Goal: Transaction & Acquisition: Purchase product/service

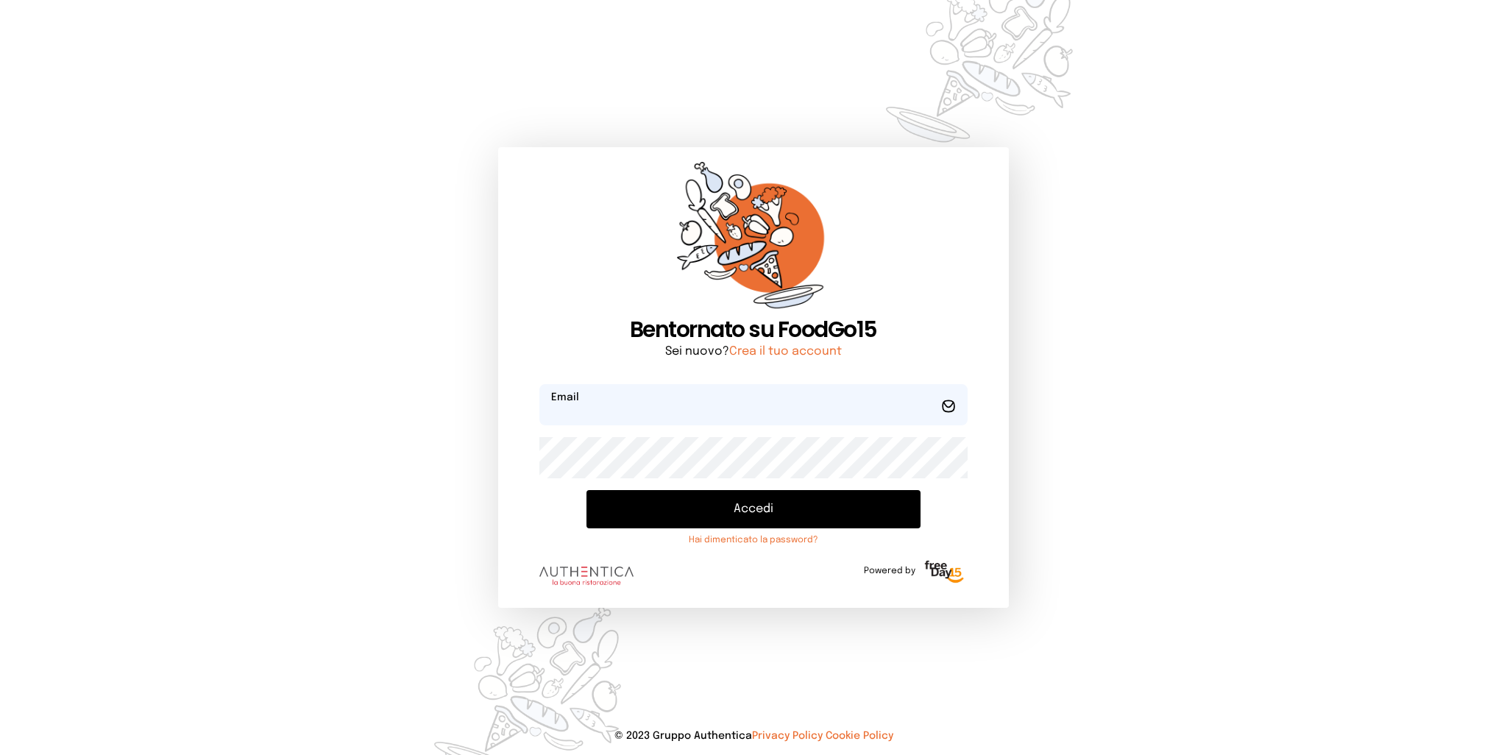
type input "**********"
click at [724, 516] on button "Accedi" at bounding box center [753, 509] width 333 height 38
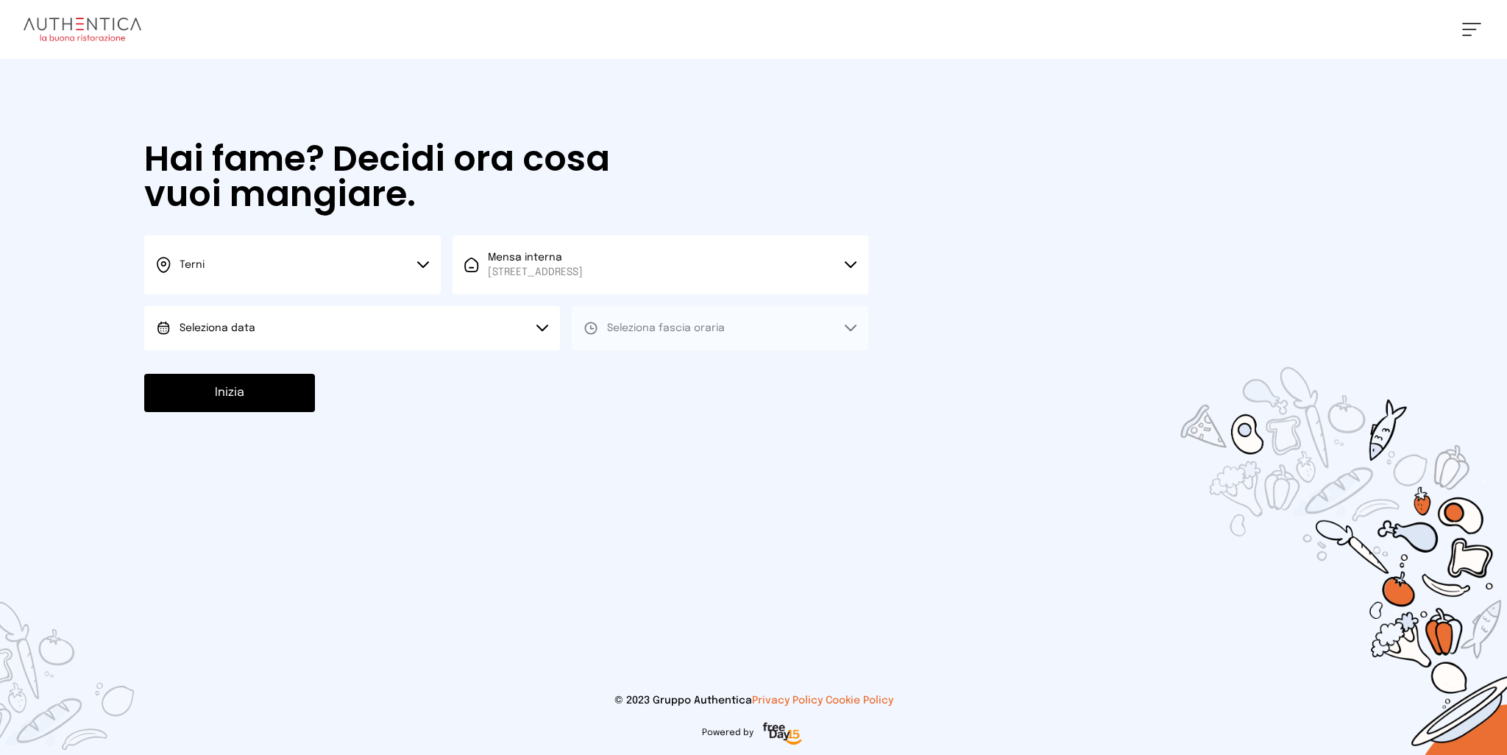
click at [423, 340] on button "Seleziona data" at bounding box center [352, 328] width 416 height 44
click at [297, 356] on li "[DATE], [DATE]" at bounding box center [352, 369] width 416 height 38
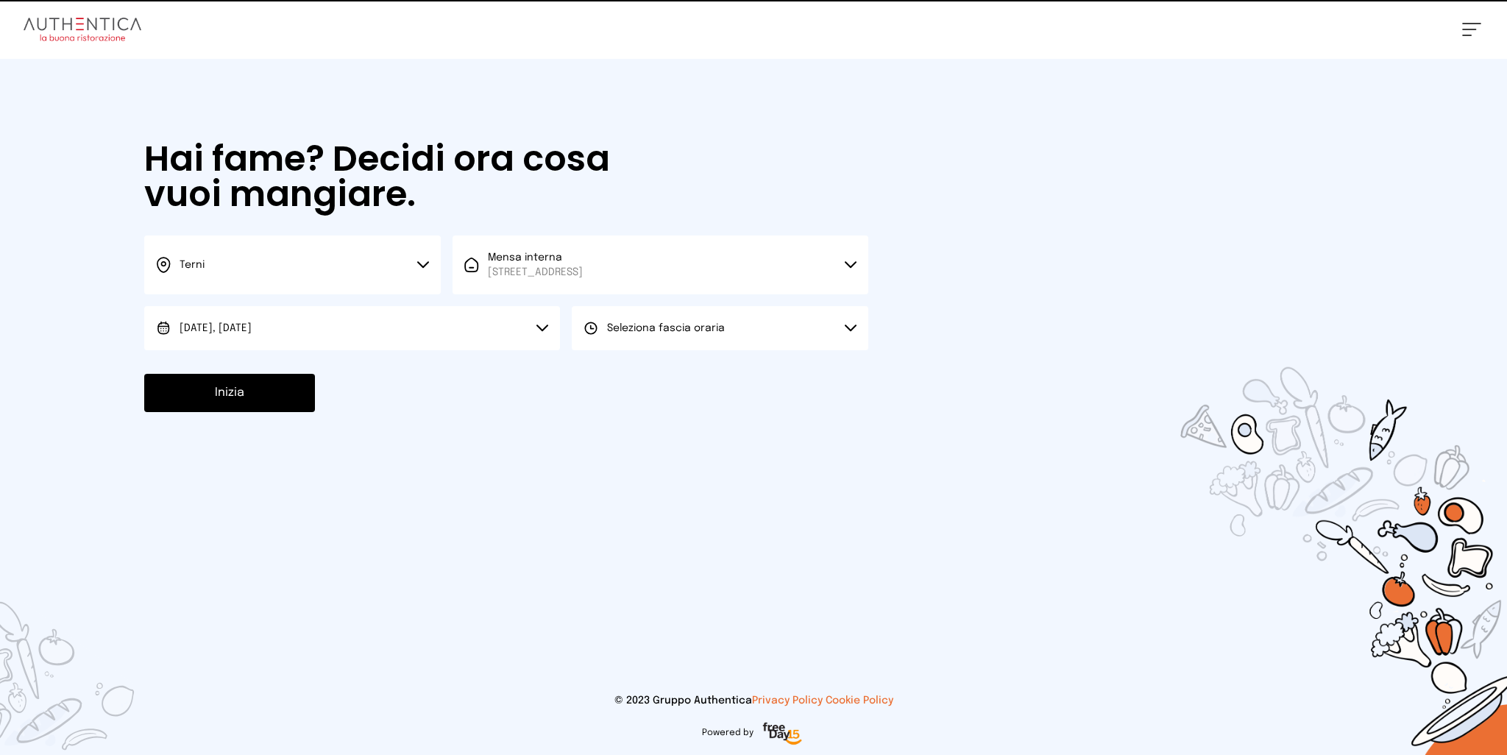
click at [704, 327] on span "Seleziona fascia oraria" at bounding box center [666, 328] width 118 height 10
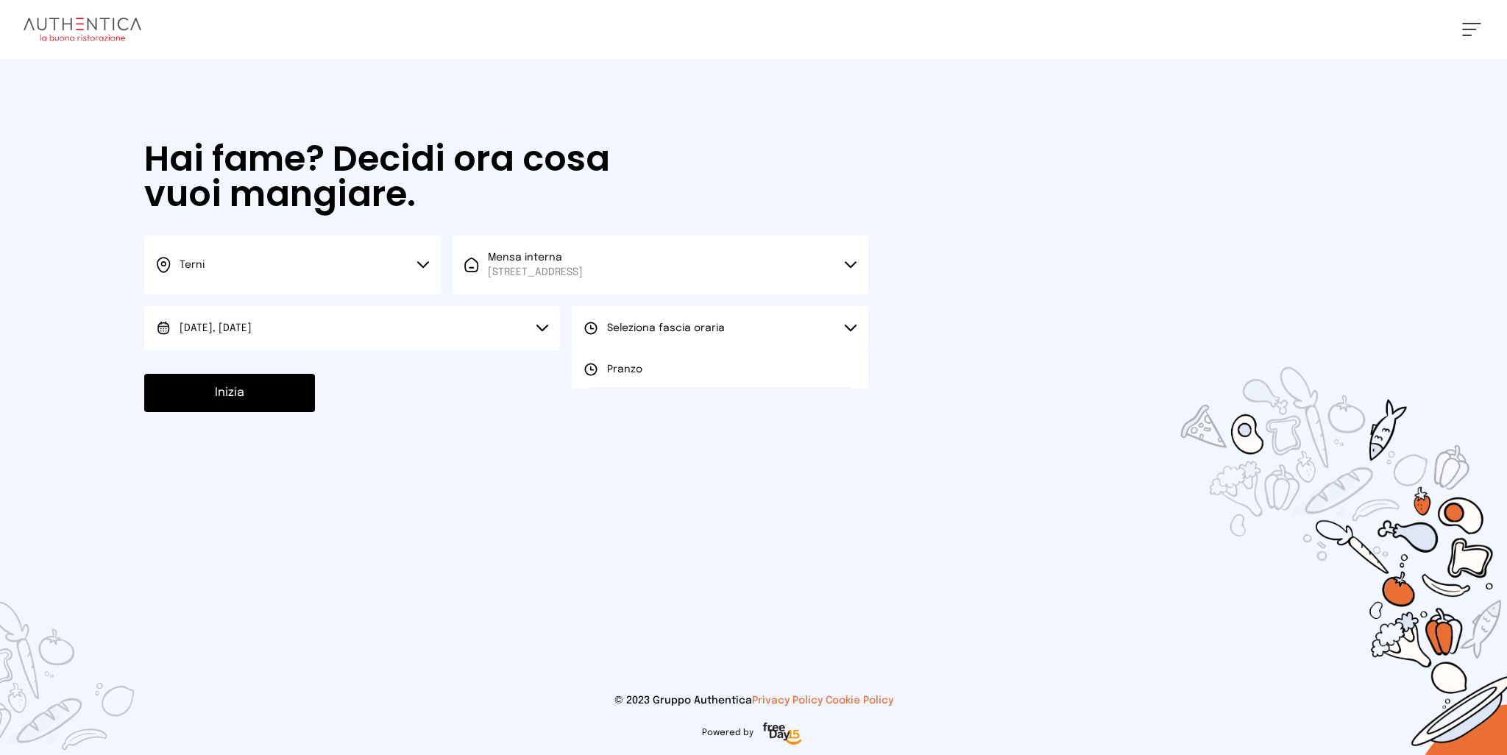
click at [626, 383] on li "Pranzo" at bounding box center [720, 369] width 297 height 38
click at [222, 402] on button "Inizia" at bounding box center [229, 393] width 171 height 38
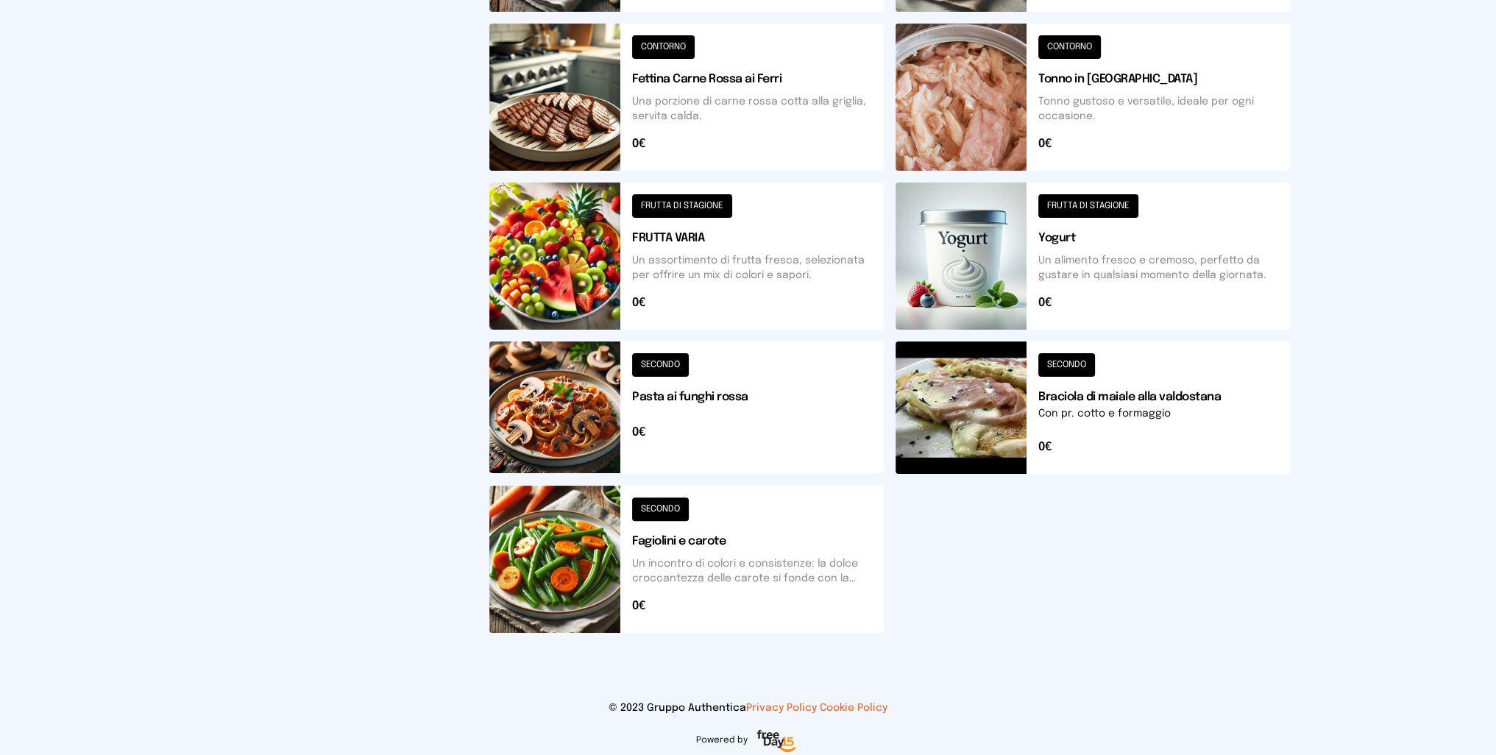
scroll to position [147, 0]
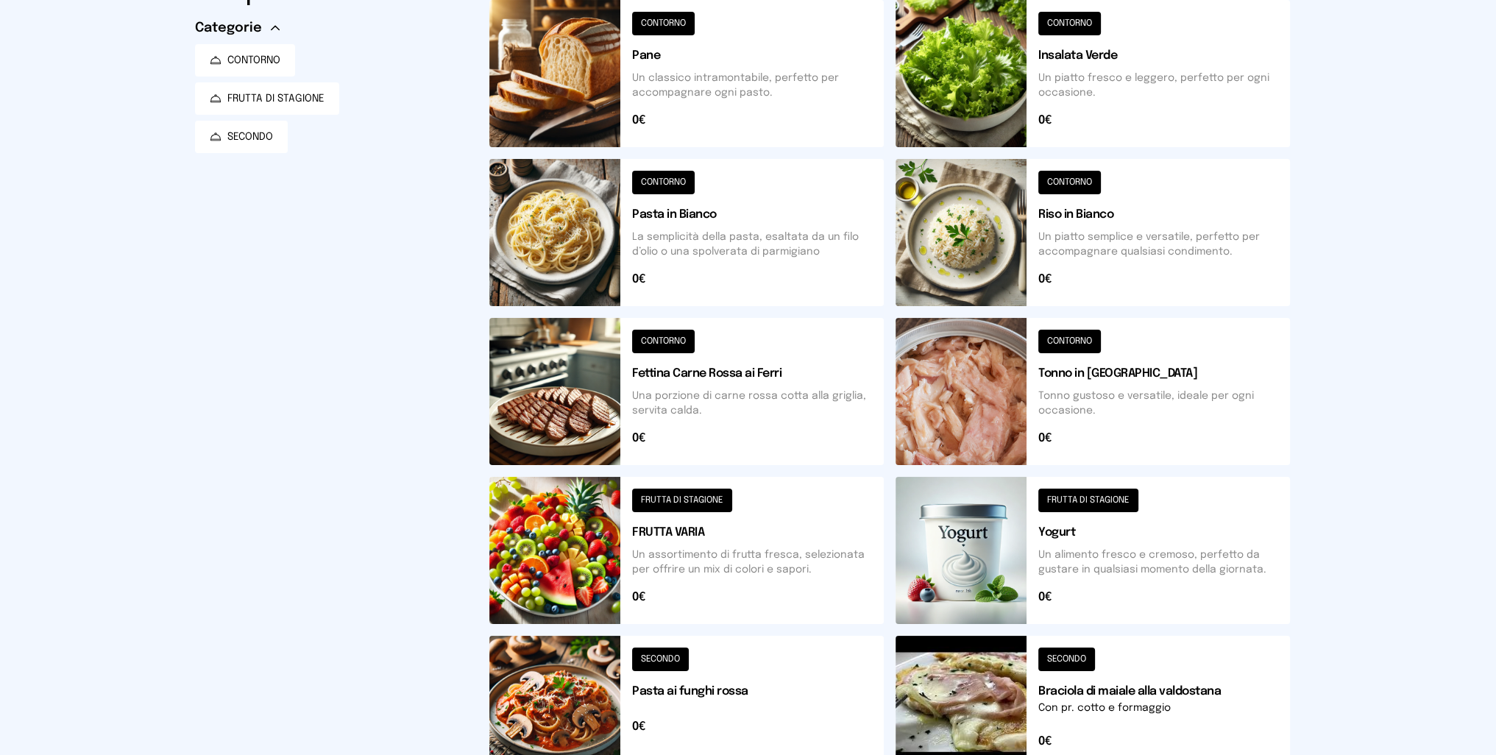
click at [572, 231] on button at bounding box center [686, 232] width 394 height 147
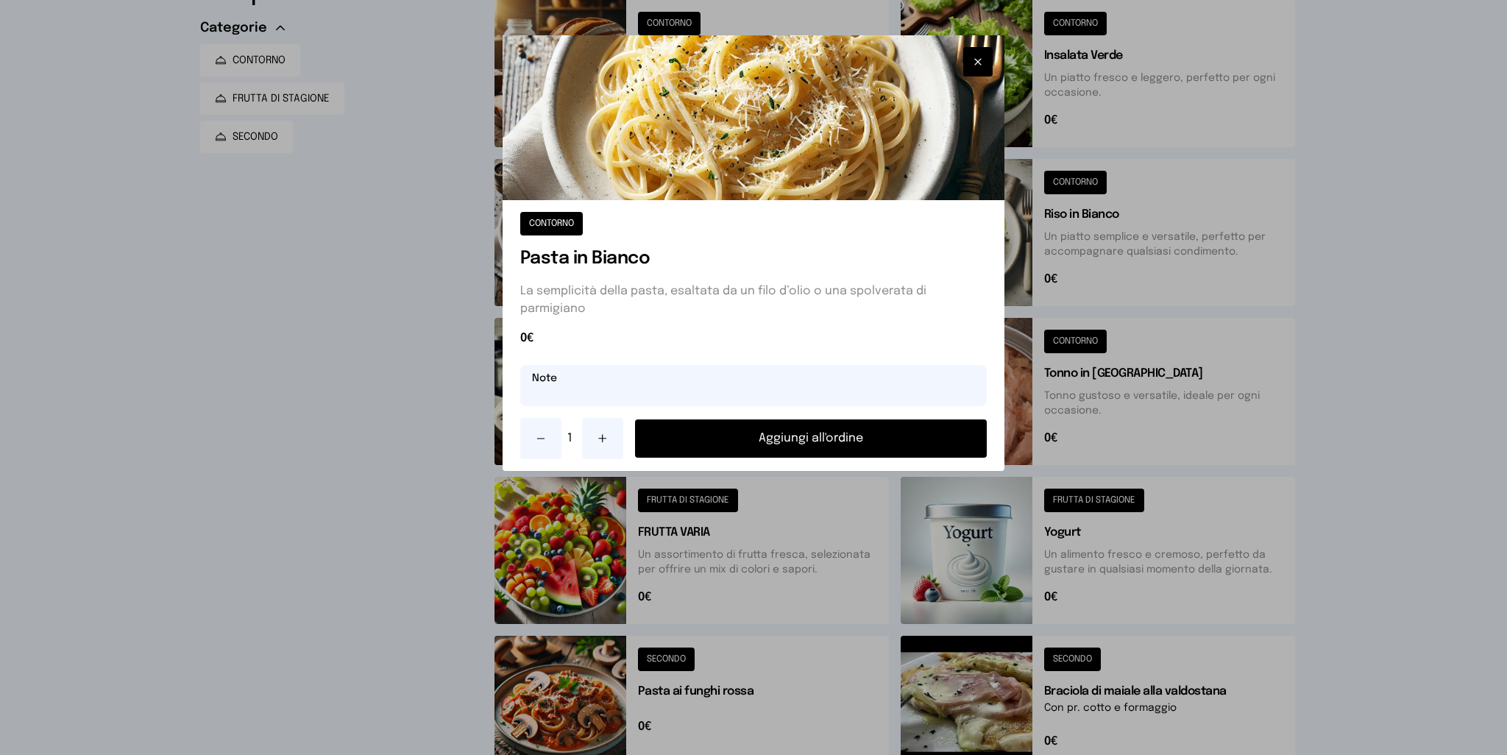
click at [787, 384] on input "text" at bounding box center [753, 385] width 467 height 41
type input "**********"
click at [843, 437] on button "Aggiungi all'ordine" at bounding box center [811, 439] width 353 height 38
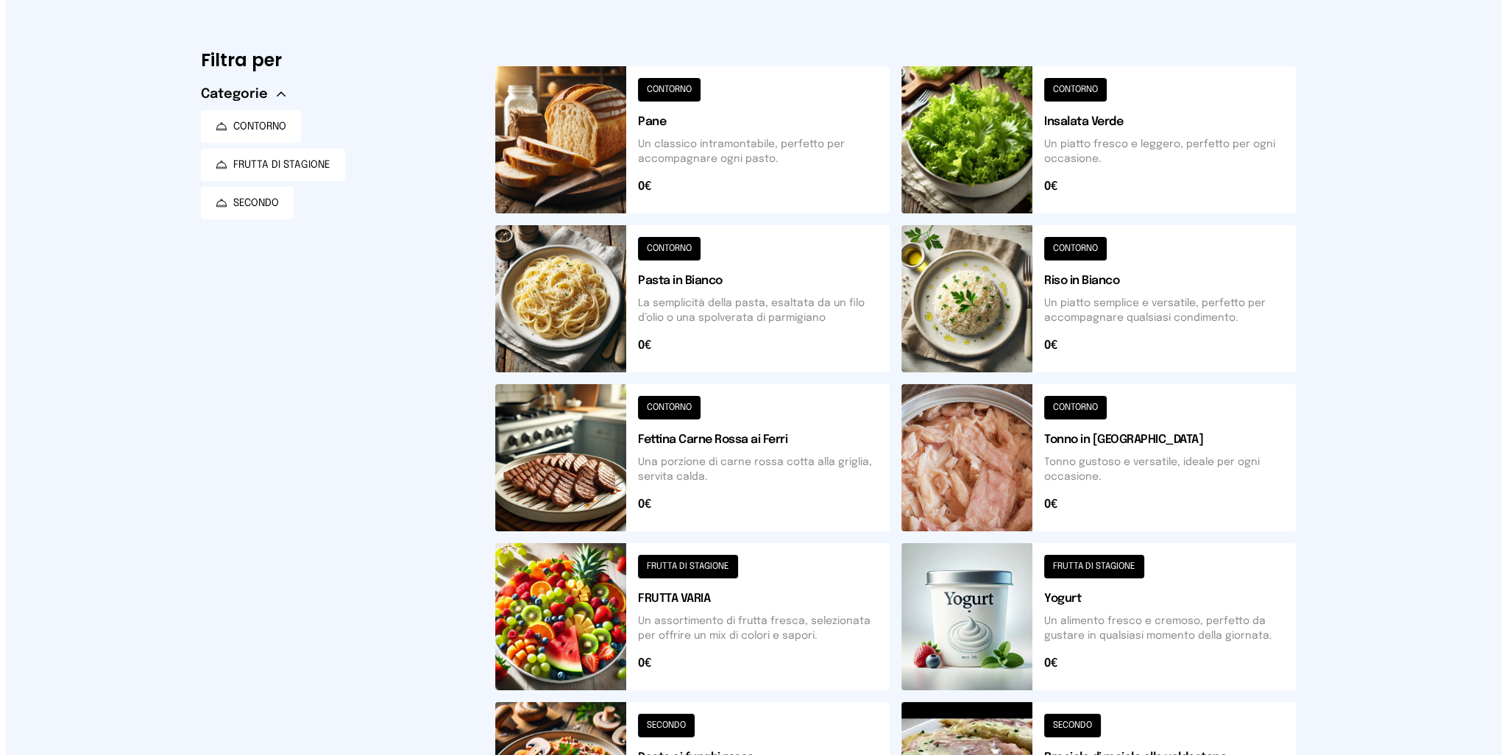
scroll to position [0, 0]
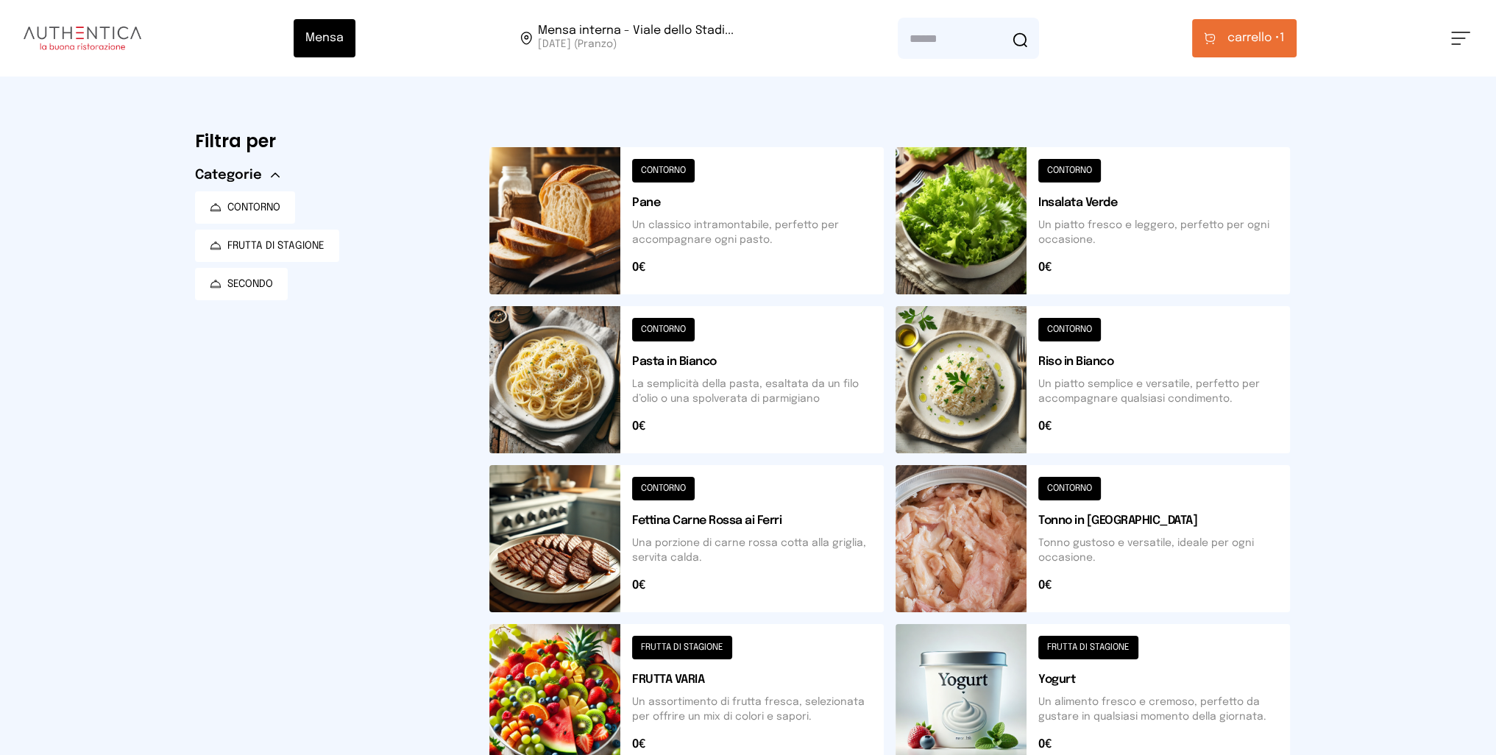
click at [1250, 49] on button "carrello • 1" at bounding box center [1244, 38] width 105 height 38
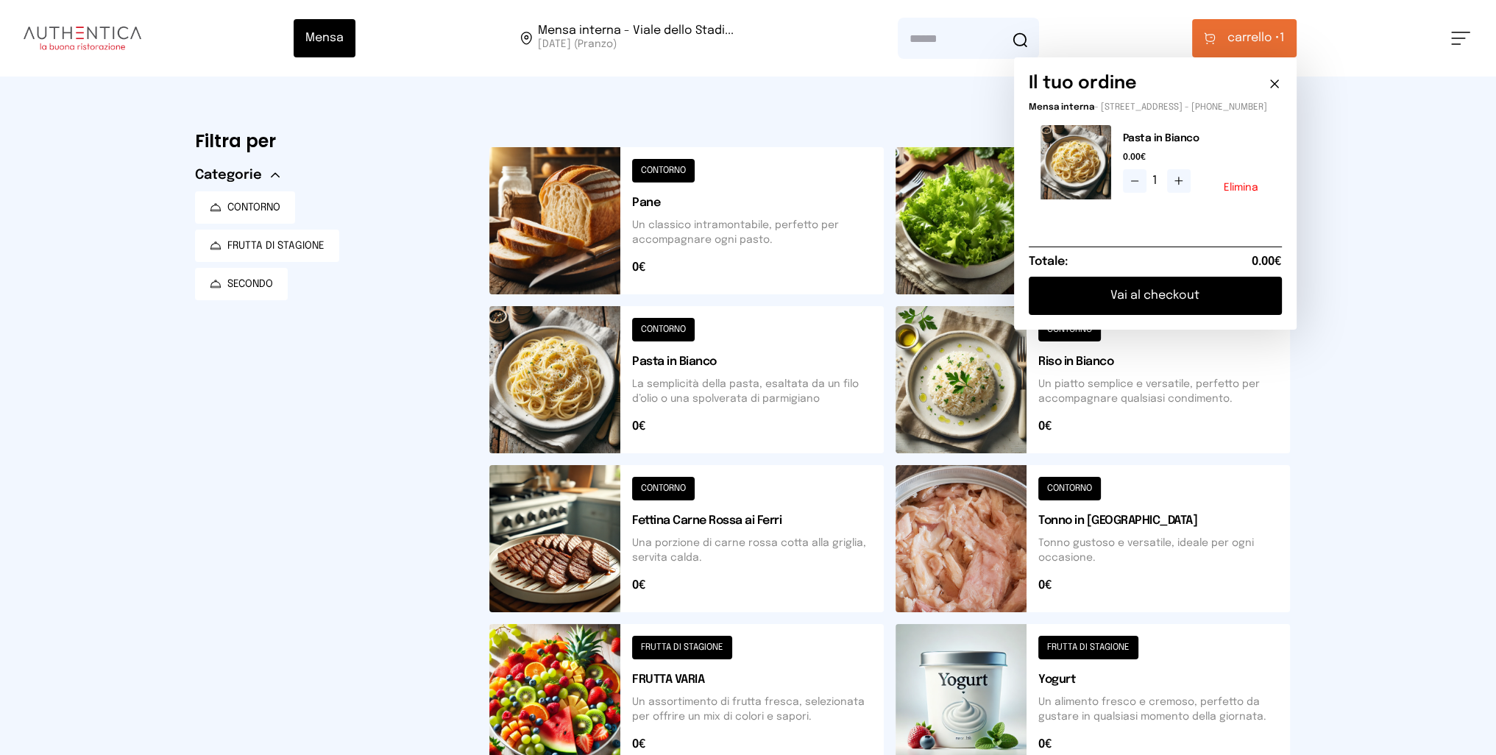
click at [1154, 309] on button "Vai al checkout" at bounding box center [1155, 296] width 253 height 38
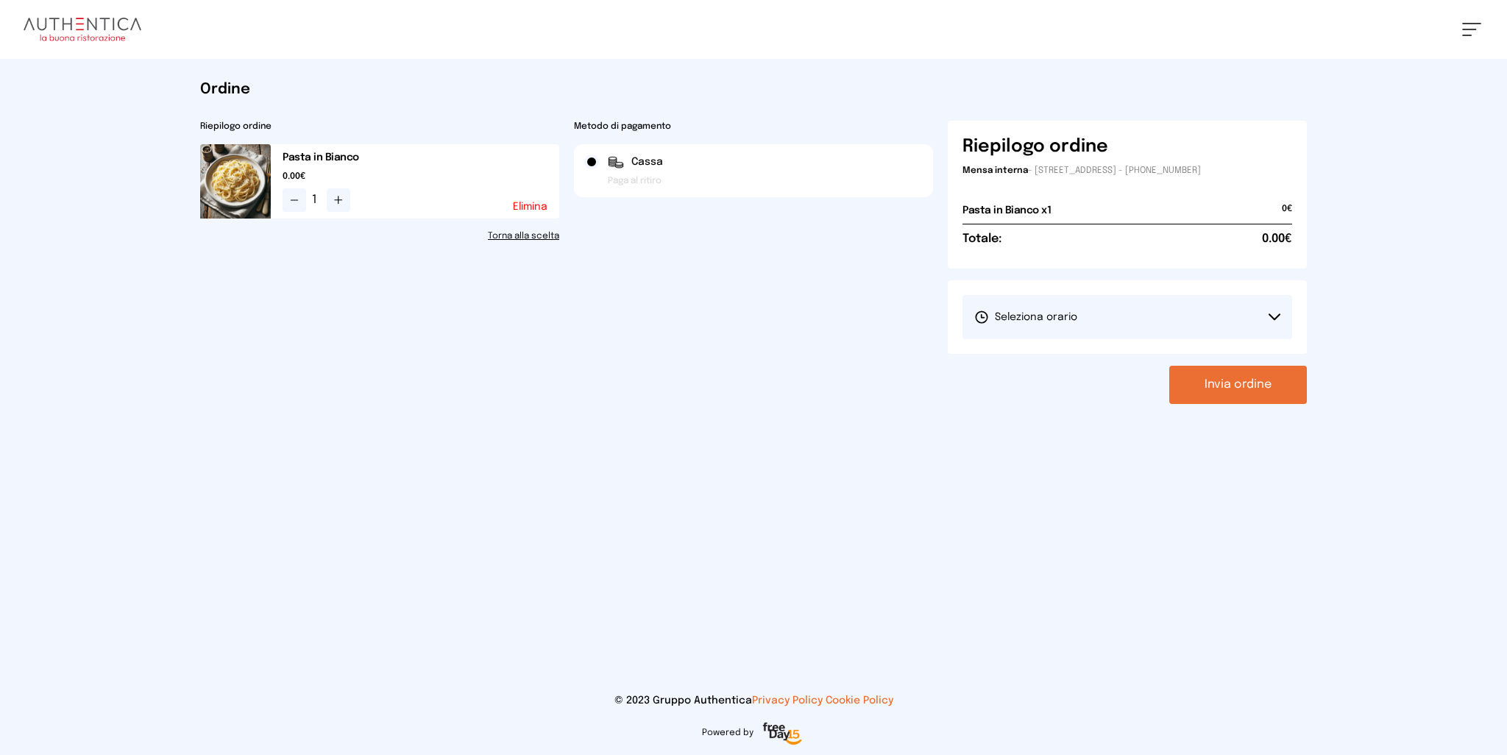
click at [1183, 310] on button "Seleziona orario" at bounding box center [1128, 317] width 330 height 44
click at [1044, 361] on span "1° Turno (13:00 - 15:00)" at bounding box center [1029, 358] width 111 height 15
click at [1247, 385] on button "Invia ordine" at bounding box center [1238, 385] width 138 height 38
